Goal: Task Accomplishment & Management: Manage account settings

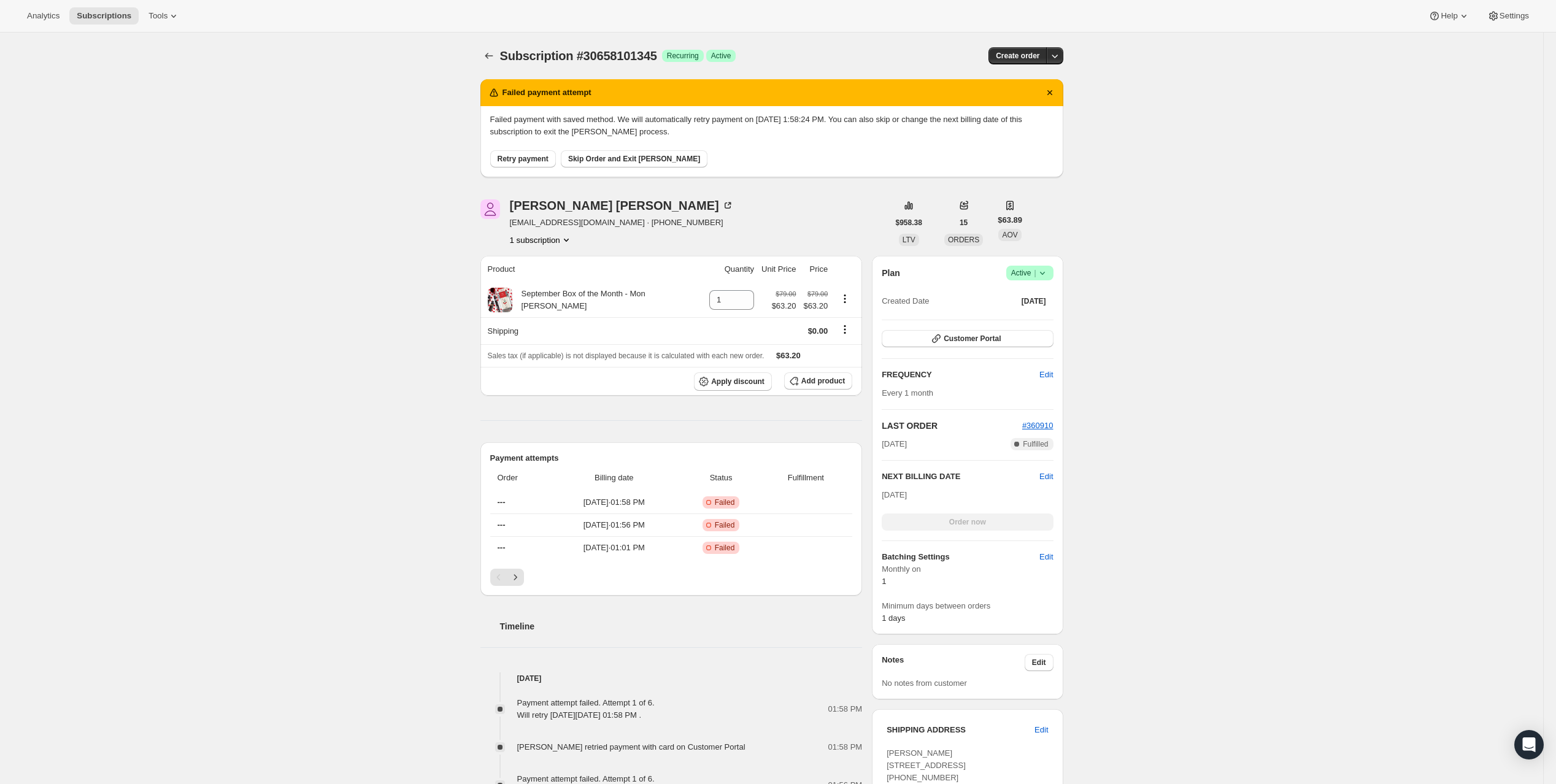
click at [1479, 184] on div "Subscription #30658101345. This page is ready Subscription #30658101345 Success…" at bounding box center [771, 667] width 1543 height 1269
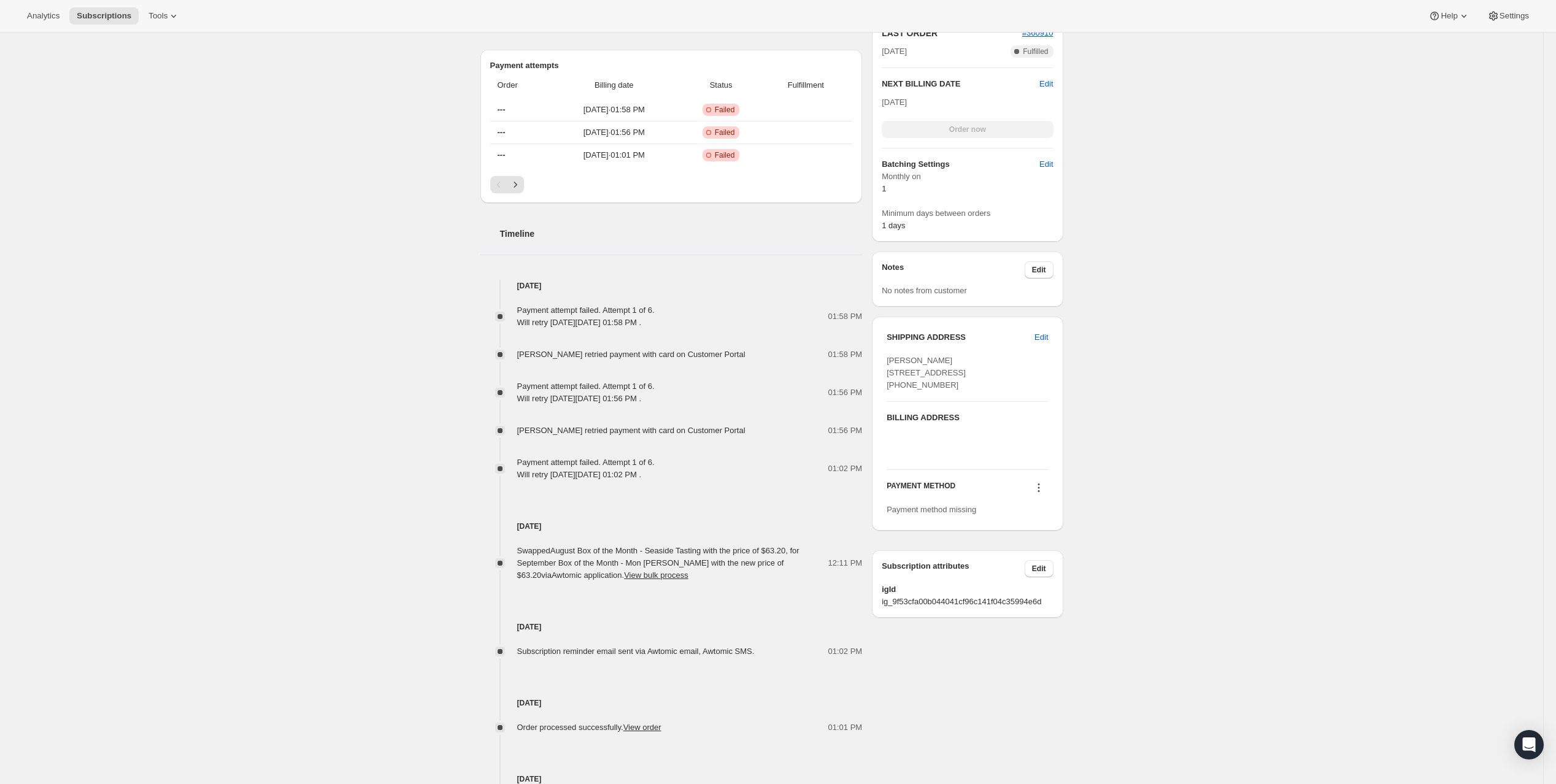
scroll to position [442, 0]
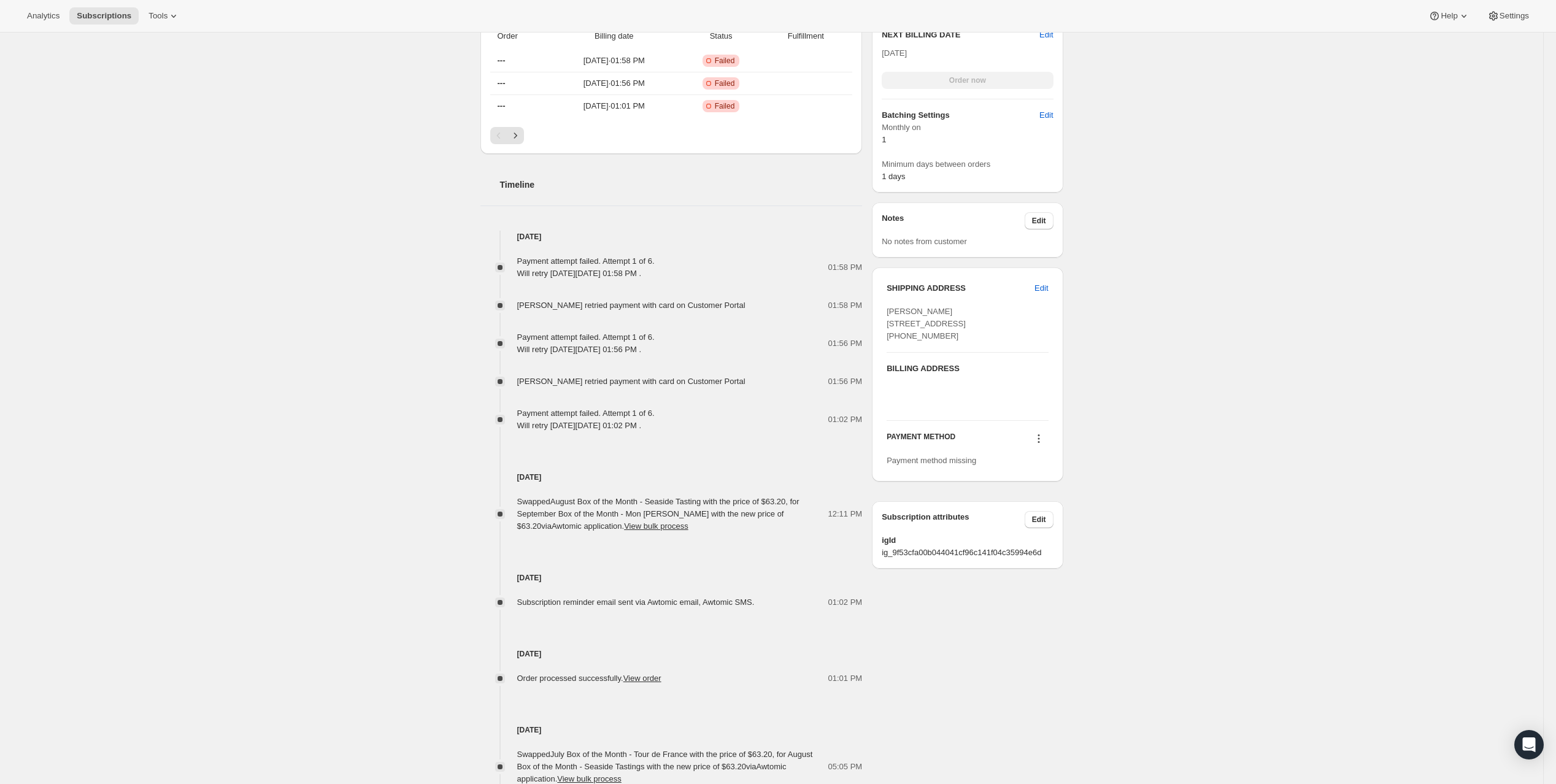
click at [1045, 445] on icon at bounding box center [1039, 438] width 12 height 12
click at [1064, 621] on span "Add credit card" at bounding box center [1036, 619] width 53 height 9
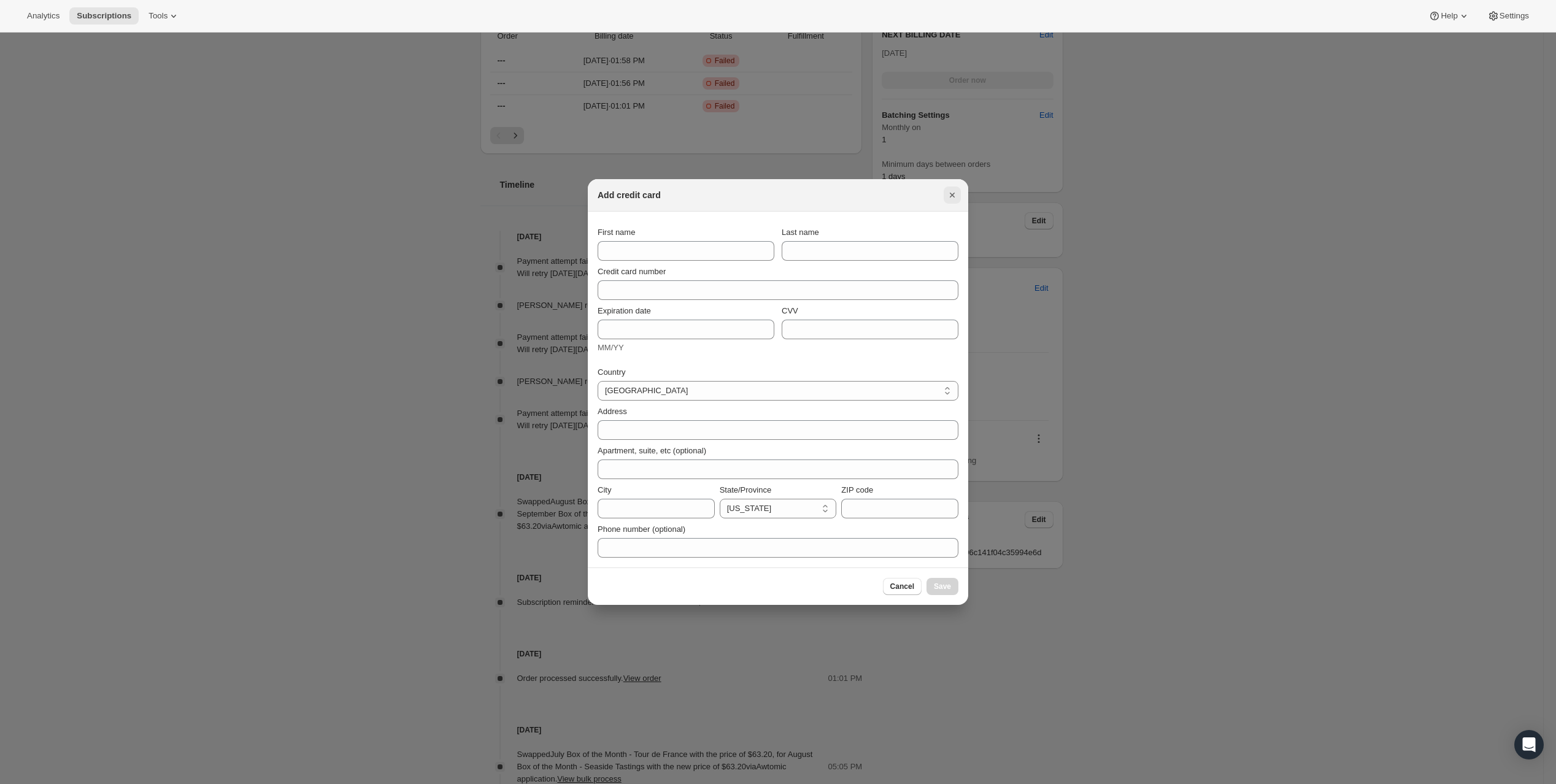
click at [958, 189] on icon "Close" at bounding box center [952, 195] width 12 height 12
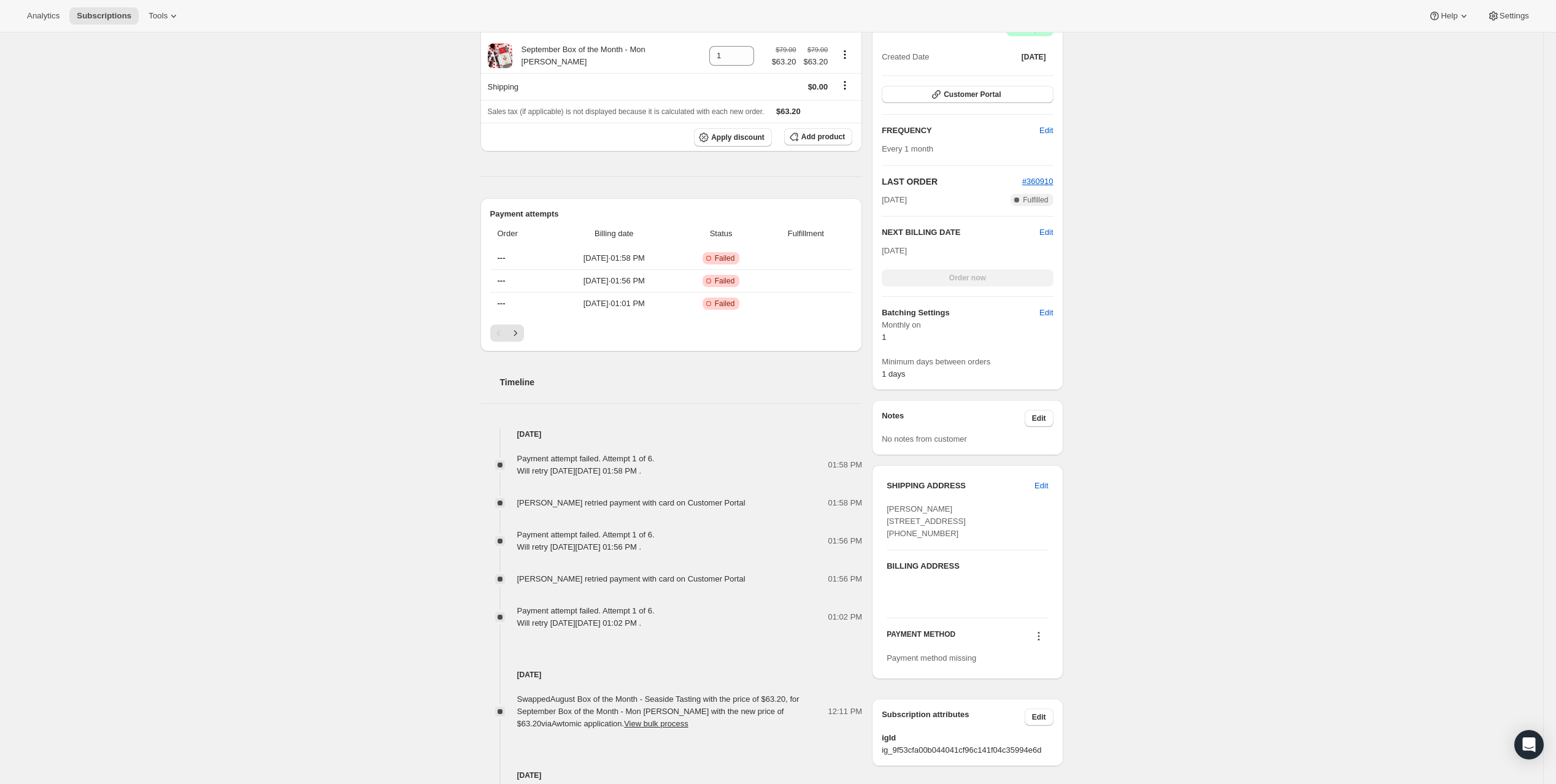
scroll to position [232, 0]
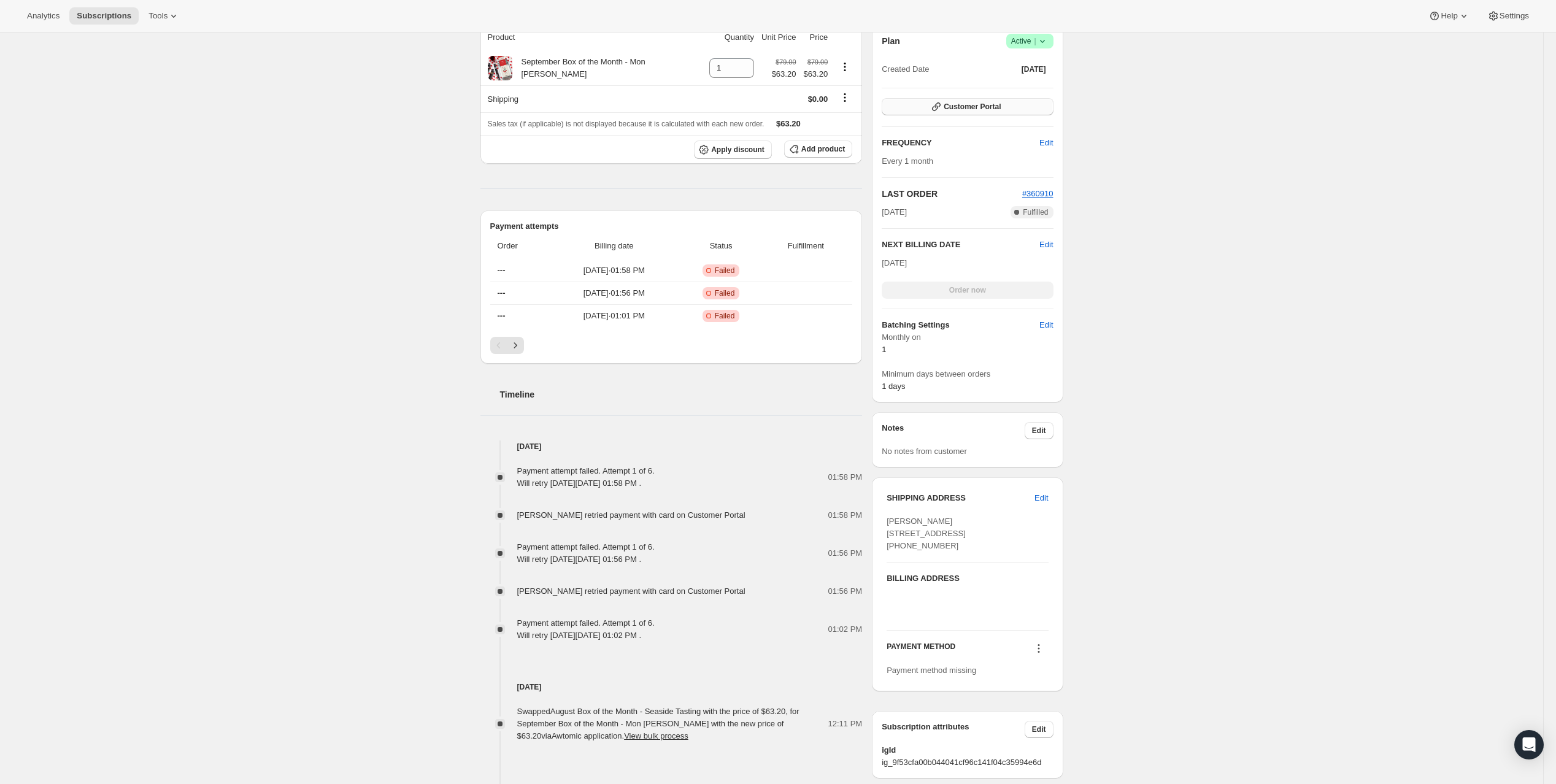
click at [1000, 112] on span "Customer Portal" at bounding box center [972, 107] width 57 height 10
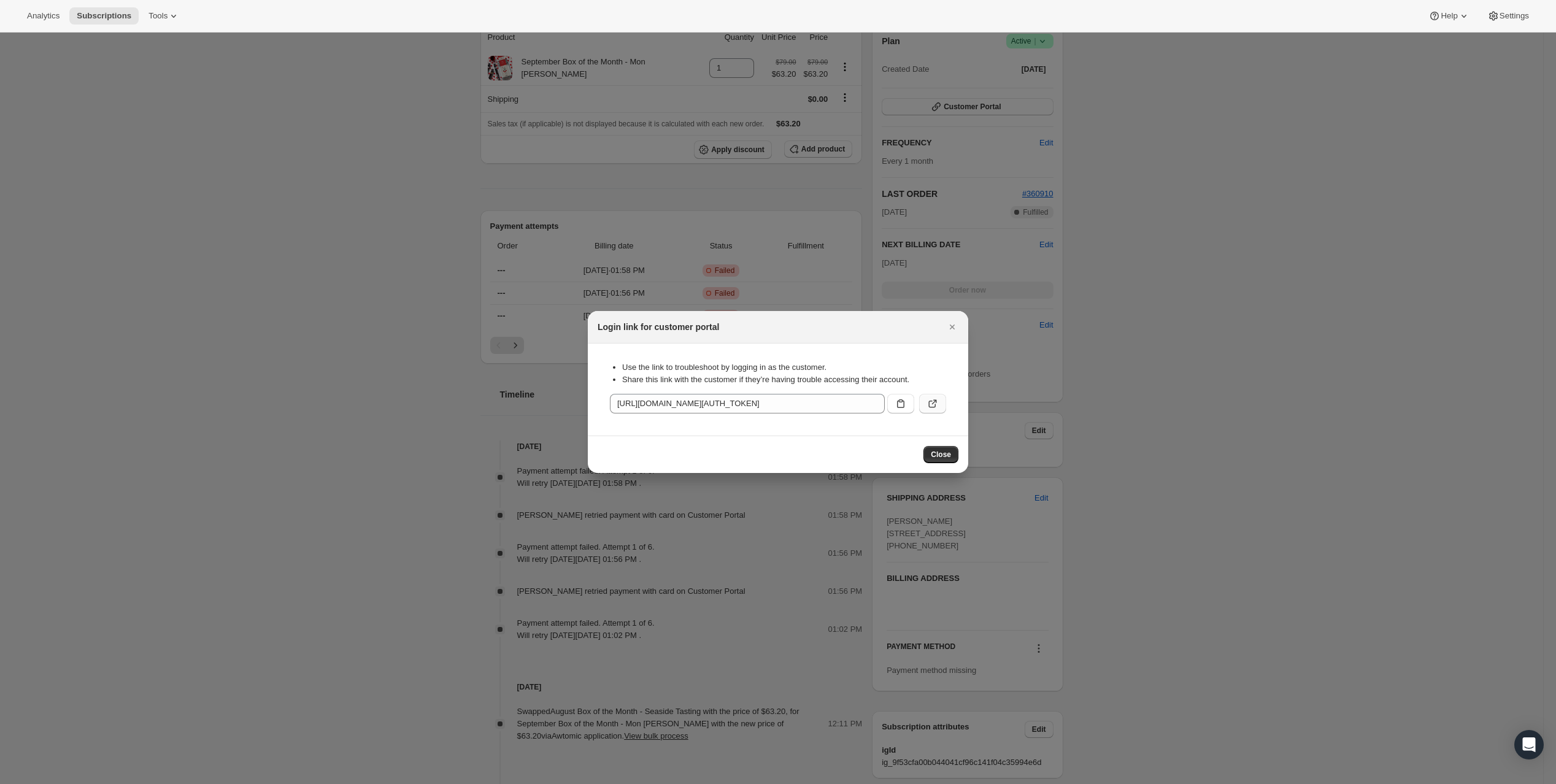
click at [939, 410] on icon ":rbv:" at bounding box center [933, 404] width 12 height 12
click at [907, 410] on icon ":rbv:" at bounding box center [901, 404] width 12 height 12
click at [958, 321] on icon "Close" at bounding box center [952, 327] width 12 height 12
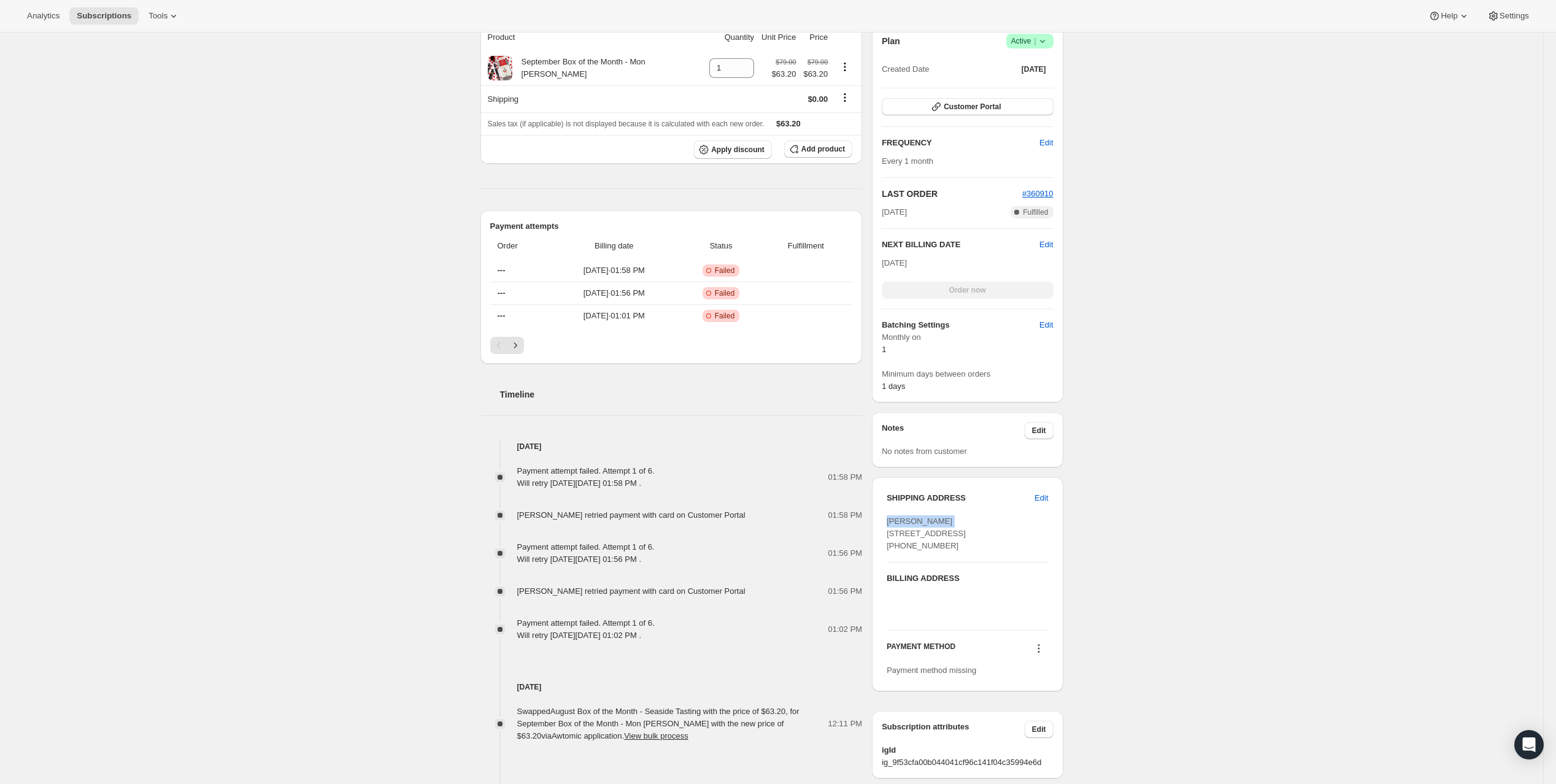
drag, startPoint x: 1001, startPoint y: 602, endPoint x: 908, endPoint y: 602, distance: 93.0
click at [908, 552] on div "[PERSON_NAME] [STREET_ADDRESS] [PHONE_NUMBER]" at bounding box center [967, 533] width 162 height 37
copy span "[PERSON_NAME]"
click at [1000, 112] on span "Customer Portal" at bounding box center [972, 107] width 57 height 10
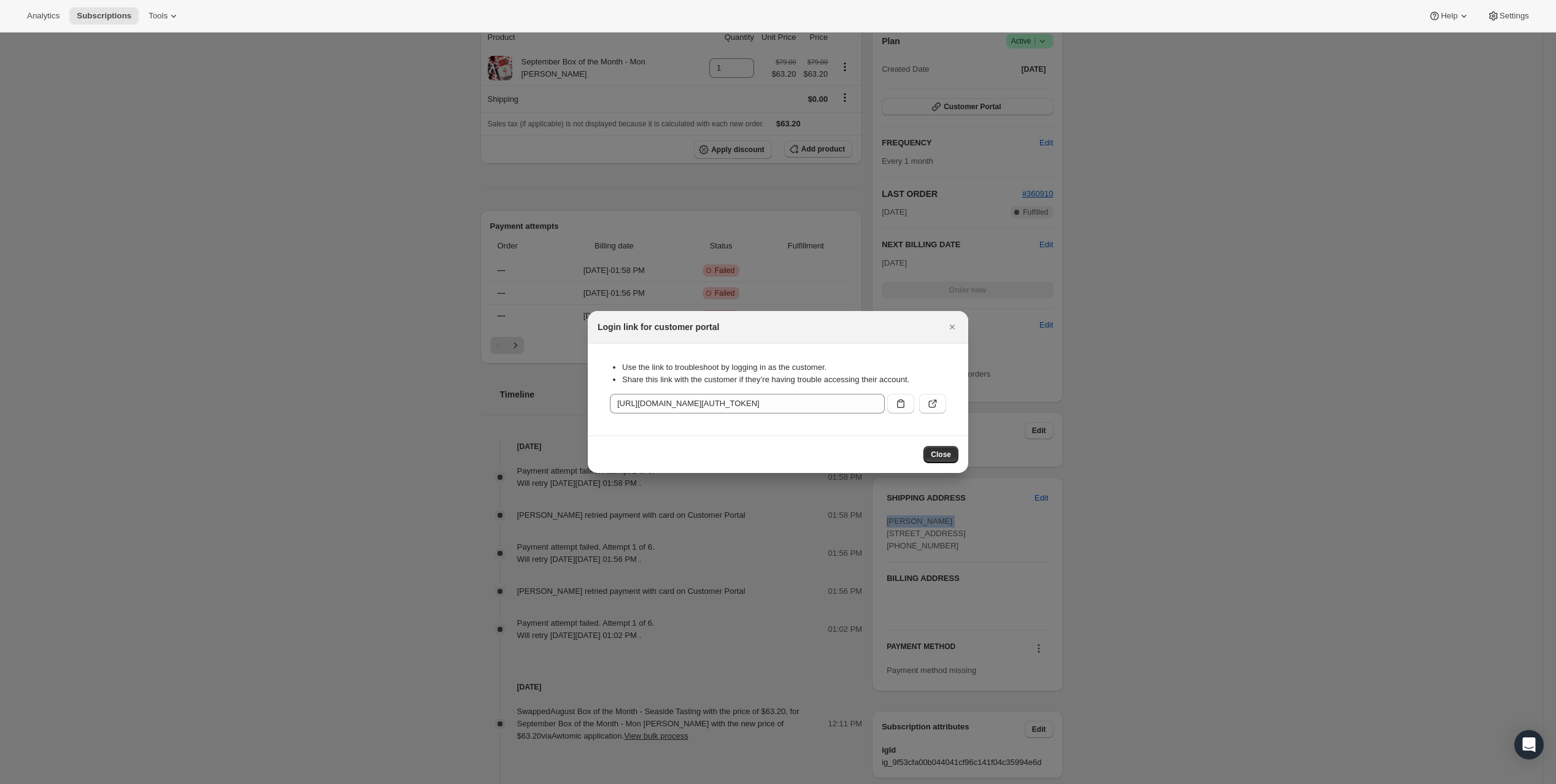
scroll to position [0, 0]
click at [907, 410] on icon ":rbv:" at bounding box center [901, 404] width 12 height 12
copy span "[PERSON_NAME]"
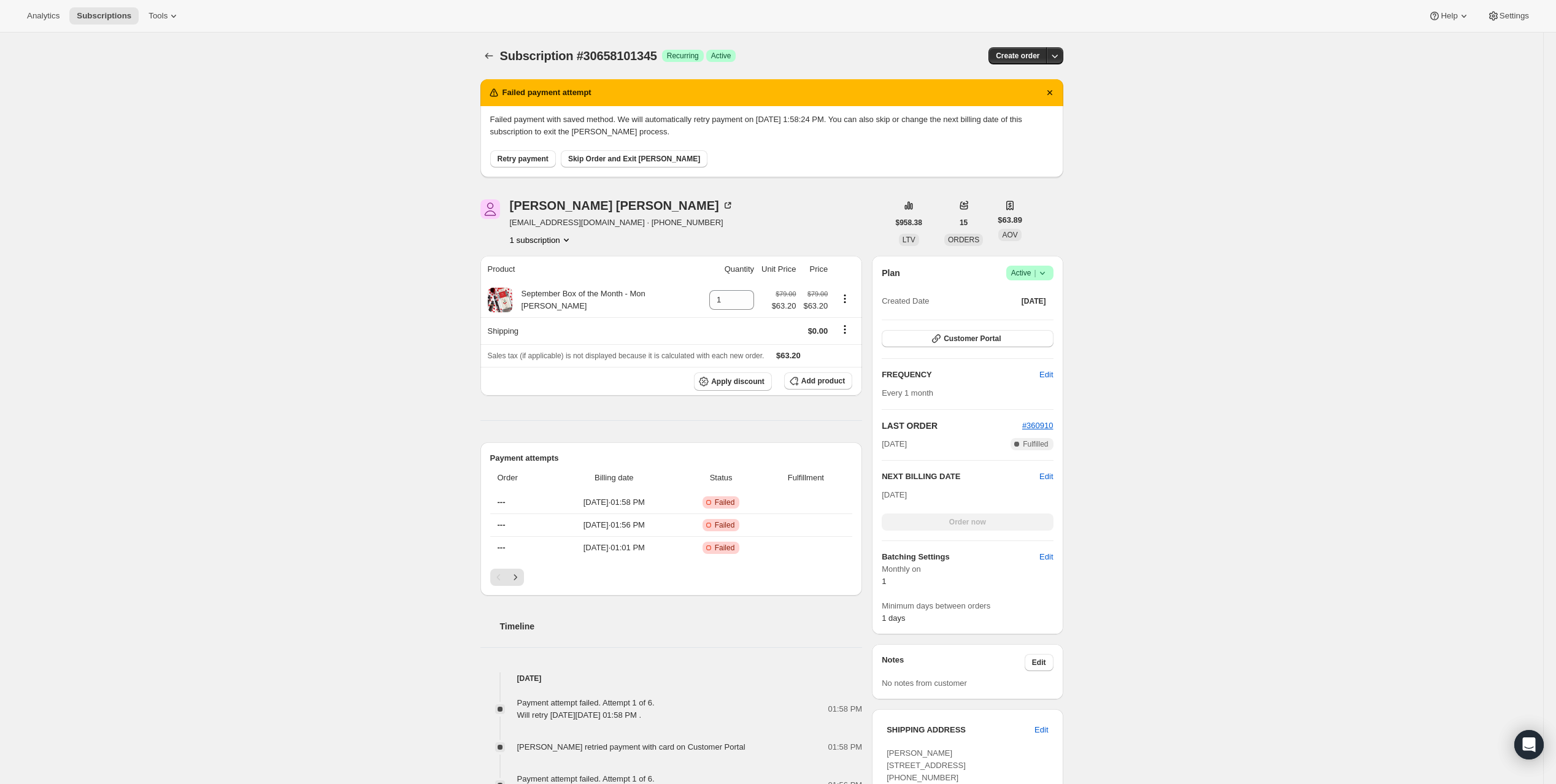
click at [1552, 86] on div "Skip to content Subscription #30658101345. This page is ready Subscription #306…" at bounding box center [778, 667] width 1556 height 1269
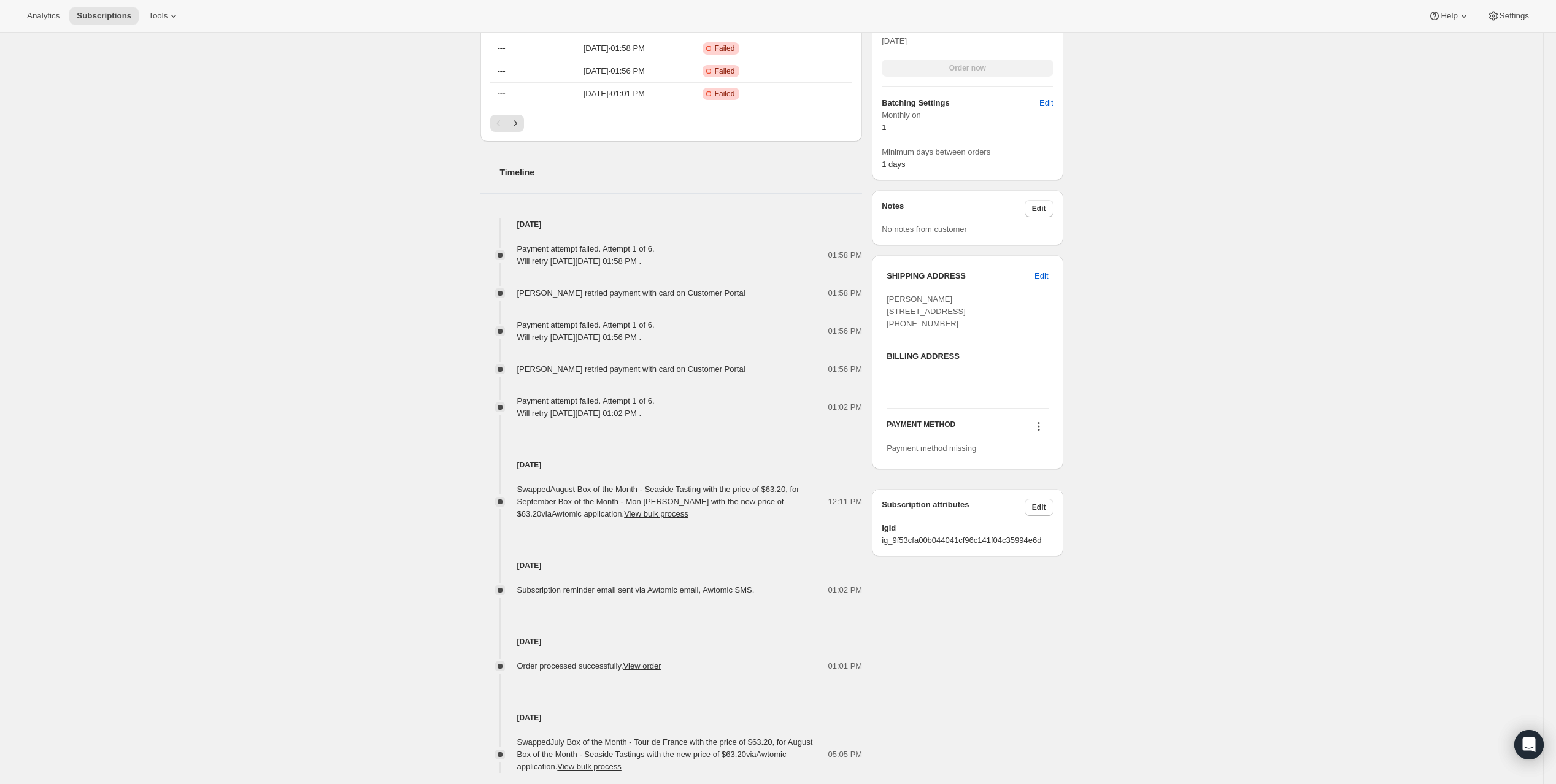
scroll to position [540, 0]
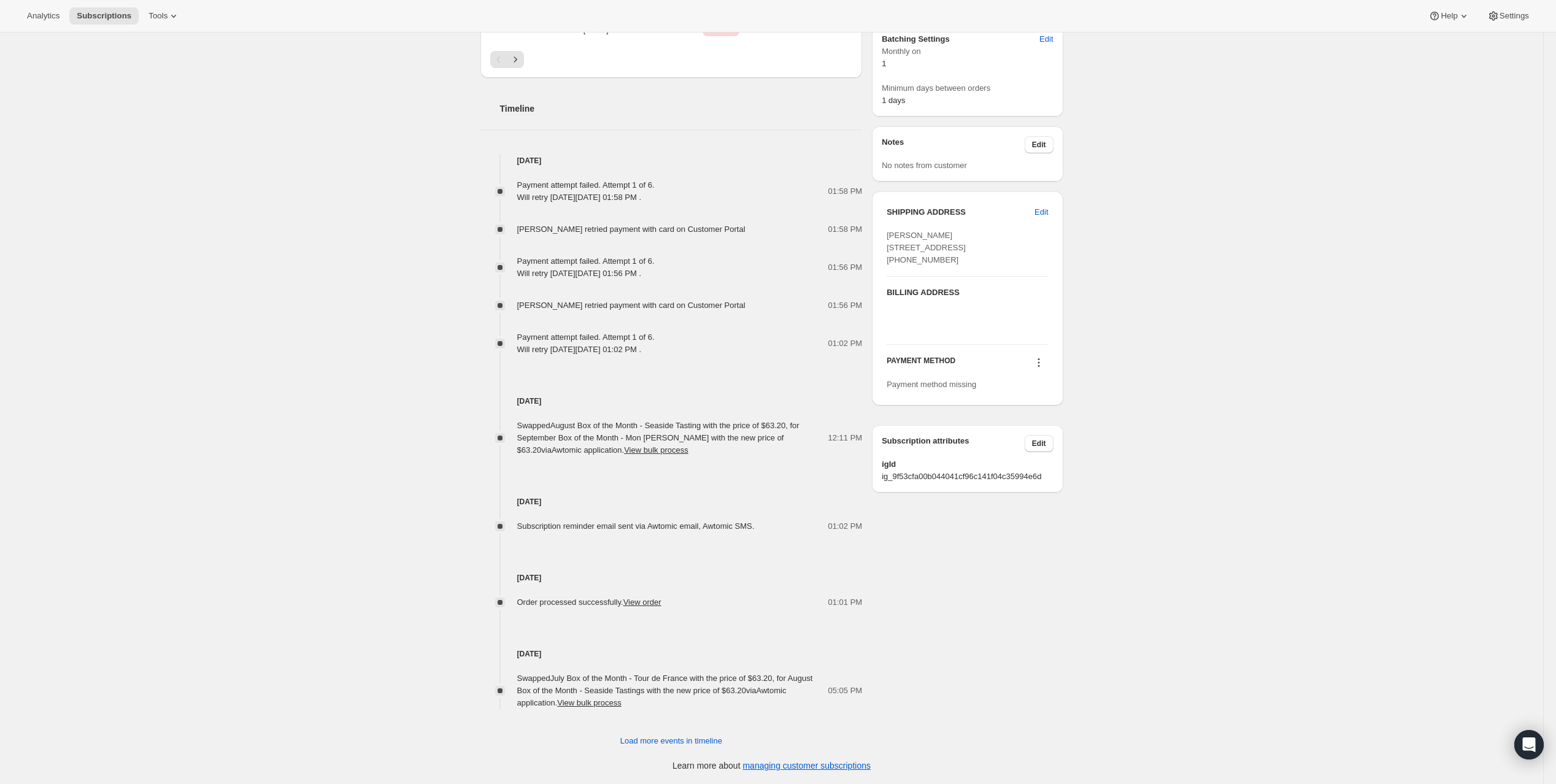
click at [1045, 369] on icon at bounding box center [1039, 363] width 12 height 12
